Goal: Task Accomplishment & Management: Manage account settings

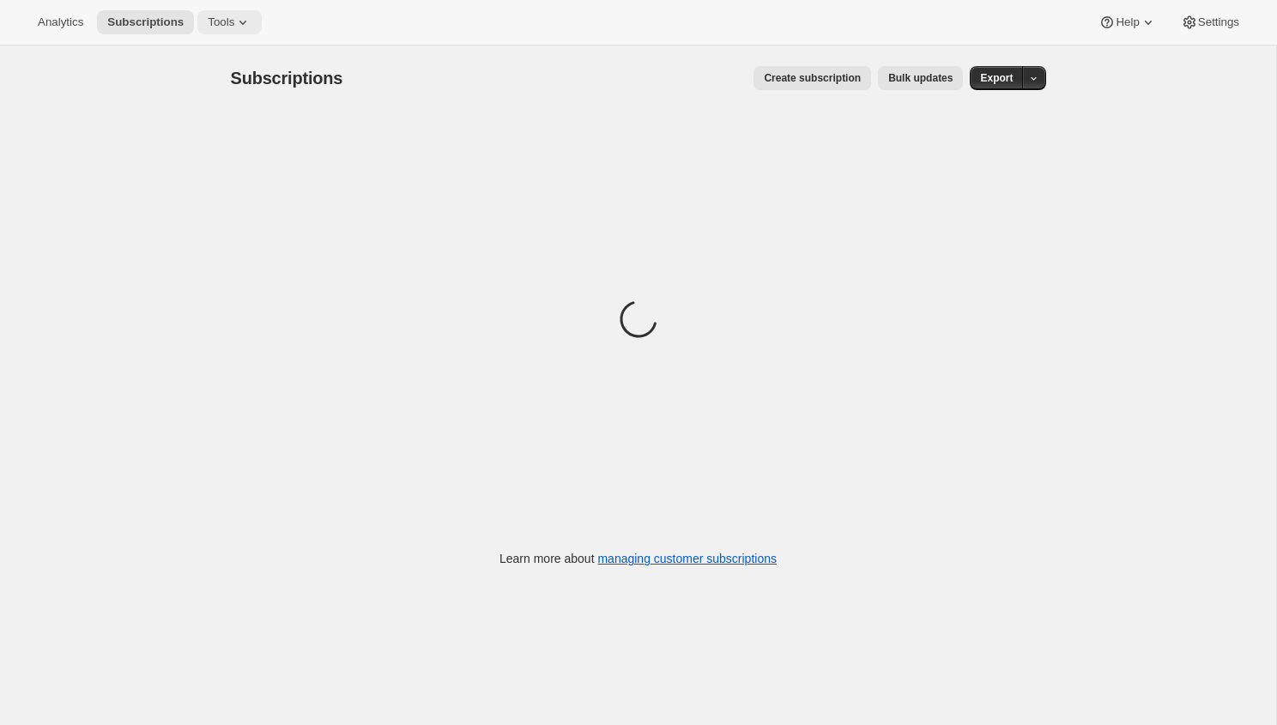
click at [251, 21] on icon at bounding box center [242, 22] width 17 height 17
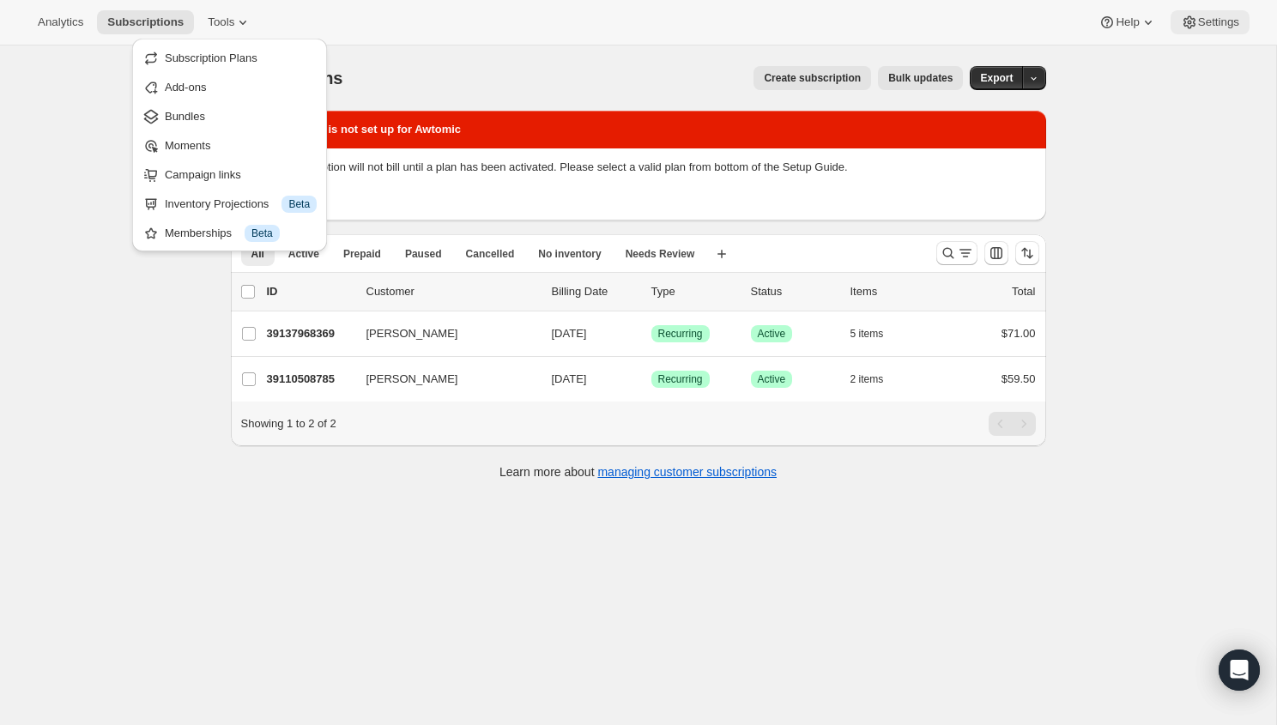
click at [1199, 31] on button "Settings" at bounding box center [1209, 22] width 79 height 24
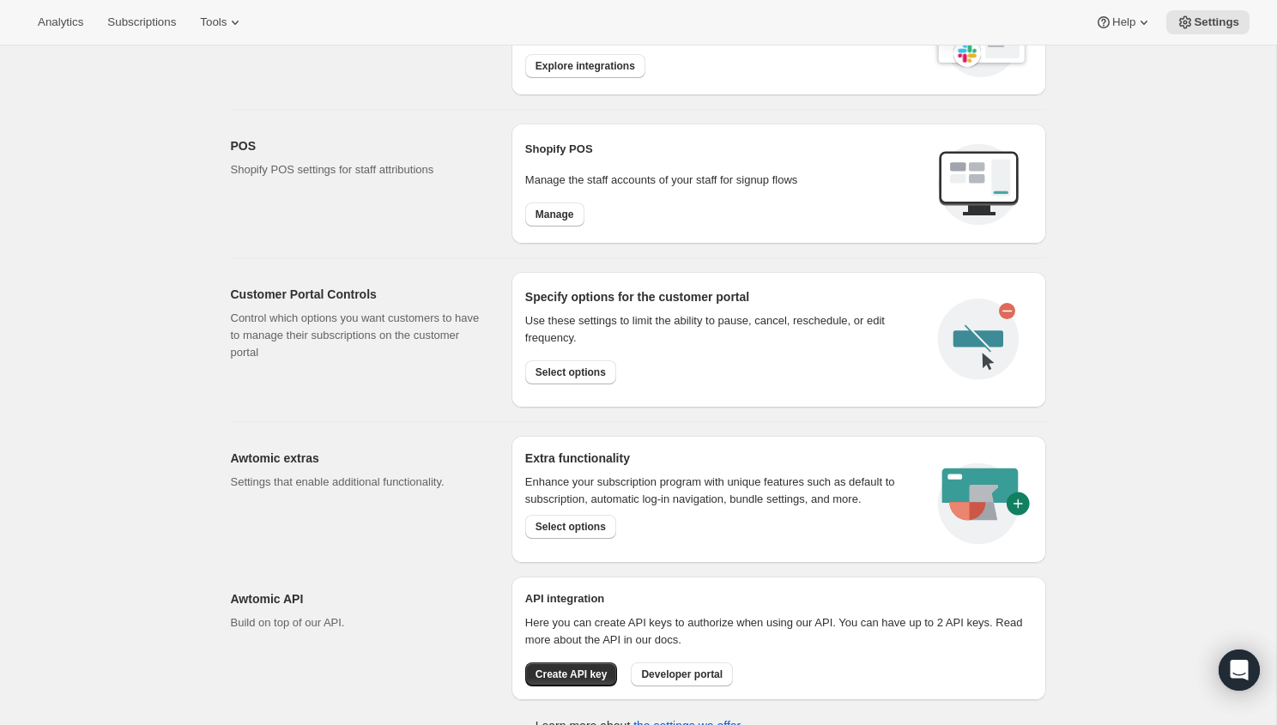
scroll to position [647, 0]
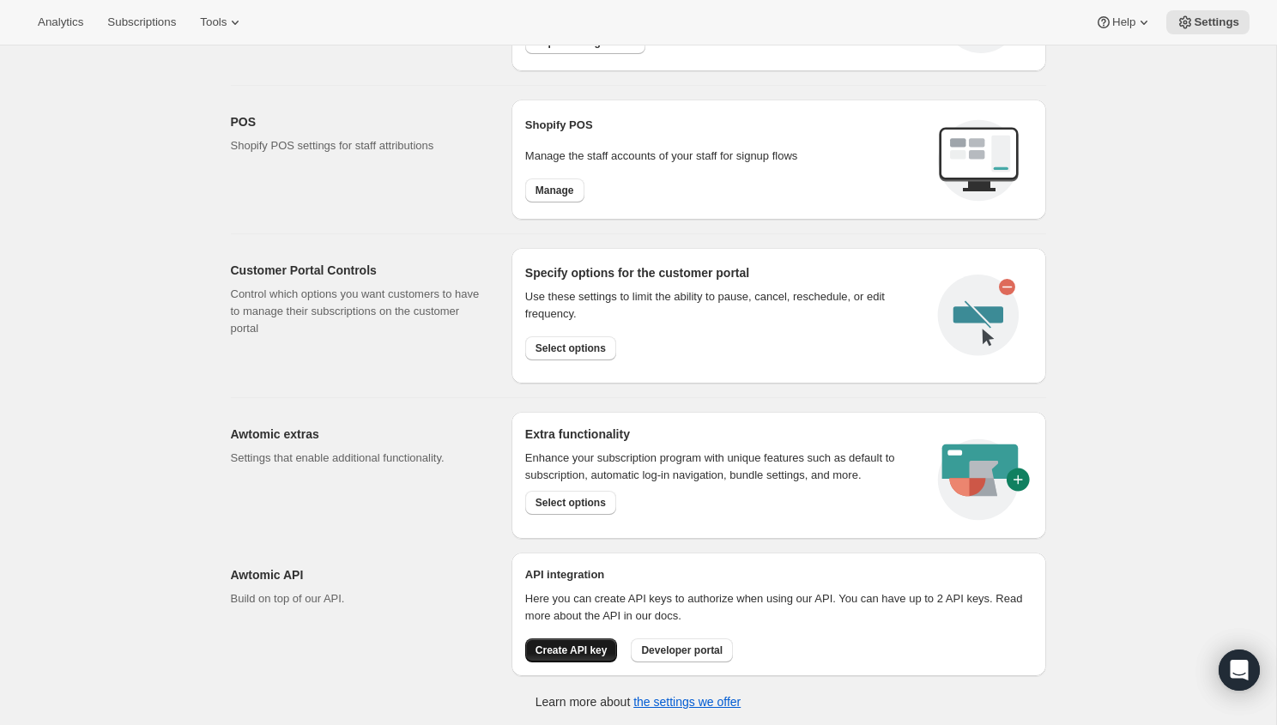
click at [574, 653] on span "Create API key" at bounding box center [571, 651] width 72 height 14
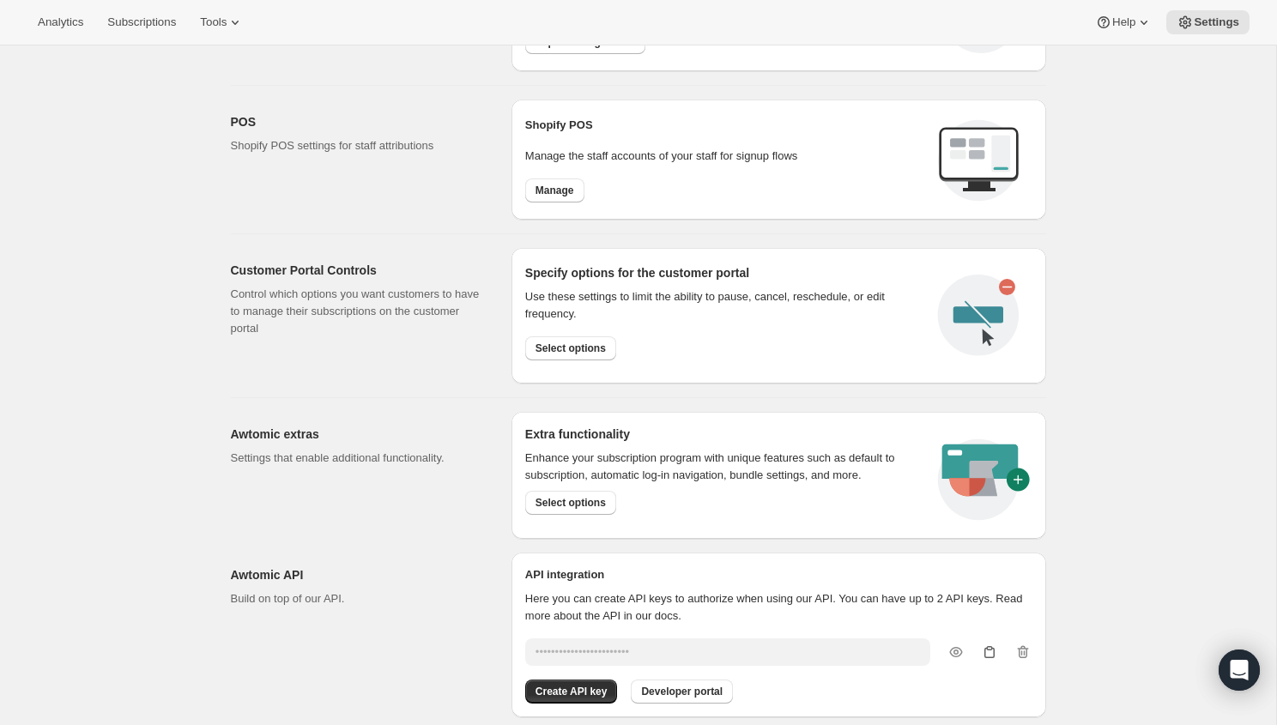
click at [993, 649] on icon "button" at bounding box center [989, 652] width 17 height 17
click at [987, 653] on icon "button" at bounding box center [989, 652] width 17 height 17
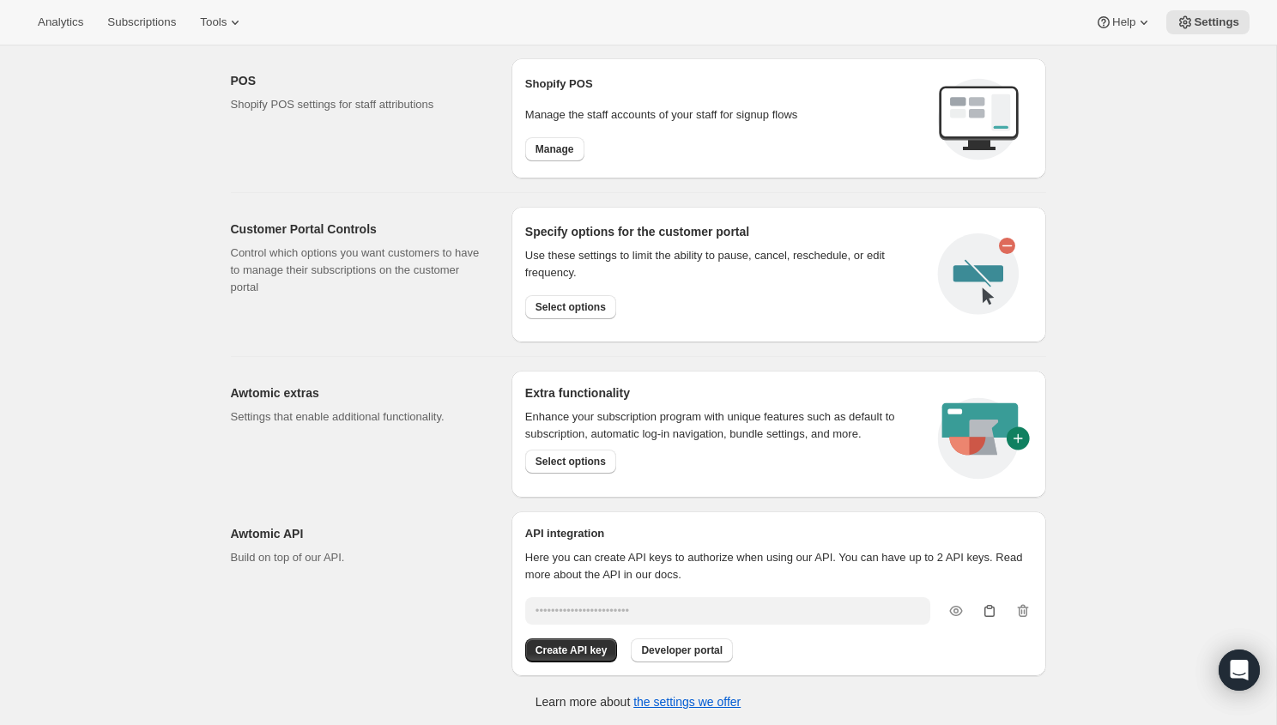
click at [988, 610] on icon "button" at bounding box center [989, 610] width 17 height 17
